Goal: Check status

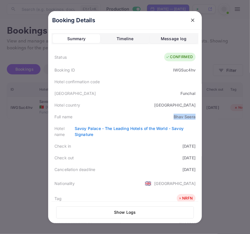
click at [190, 21] on icon "close" at bounding box center [193, 20] width 6 height 6
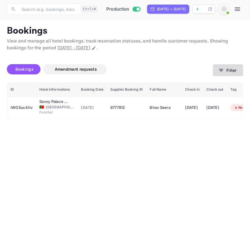
click at [226, 71] on button "Filter" at bounding box center [228, 70] width 30 height 12
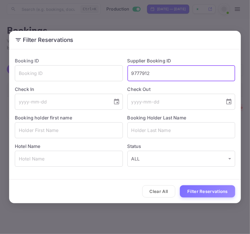
drag, startPoint x: 168, startPoint y: 74, endPoint x: 56, endPoint y: 64, distance: 112.8
click at [56, 64] on div "Booking ID ​ Supplier Booking ID 9777912 ​ Check In ​ Check Out ​ Booking holde…" at bounding box center [122, 110] width 225 height 114
paste input "ID8902049"
drag, startPoint x: 136, startPoint y: 72, endPoint x: 76, endPoint y: 70, distance: 59.3
click at [76, 70] on div "Booking ID ​ Supplier Booking ID ID8902049 ​ Check In ​ Check Out ​ Booking hol…" at bounding box center [122, 110] width 225 height 114
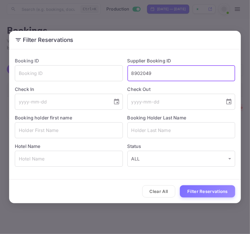
type input "8902049"
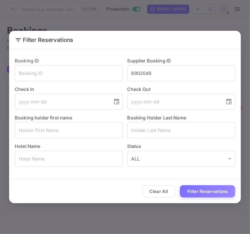
click at [211, 183] on div "Clear All Filter Reservations" at bounding box center [125, 192] width 232 height 24
click at [209, 191] on button "Filter Reservations" at bounding box center [207, 191] width 55 height 12
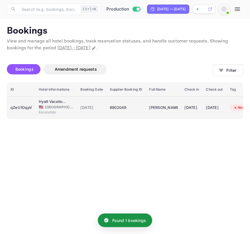
click at [77, 113] on td "[DATE]" at bounding box center [91, 107] width 29 height 23
